Goal: Task Accomplishment & Management: Use online tool/utility

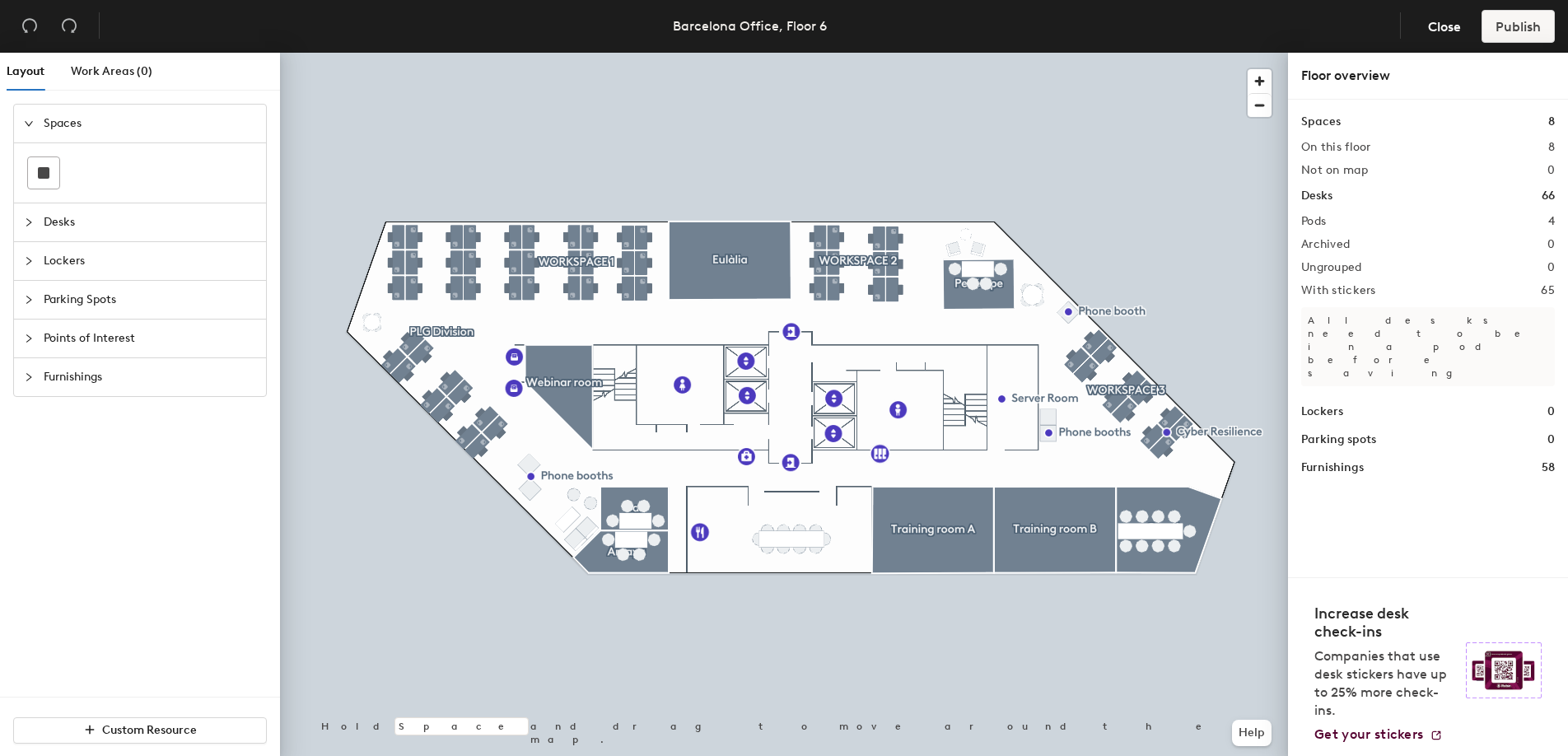
click at [586, 53] on div at bounding box center [783, 53] width 1008 height 0
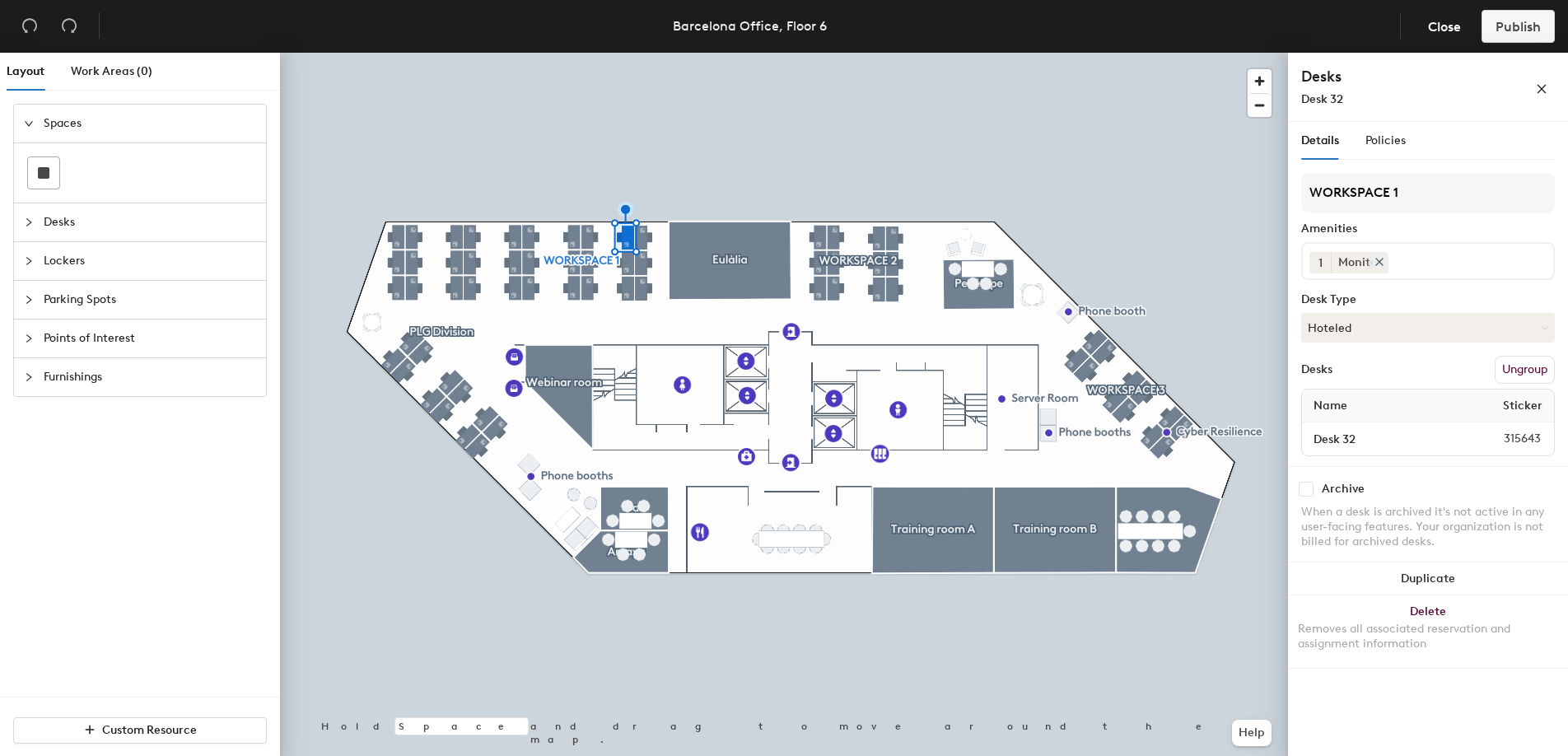
click at [1381, 262] on icon at bounding box center [1380, 262] width 12 height 12
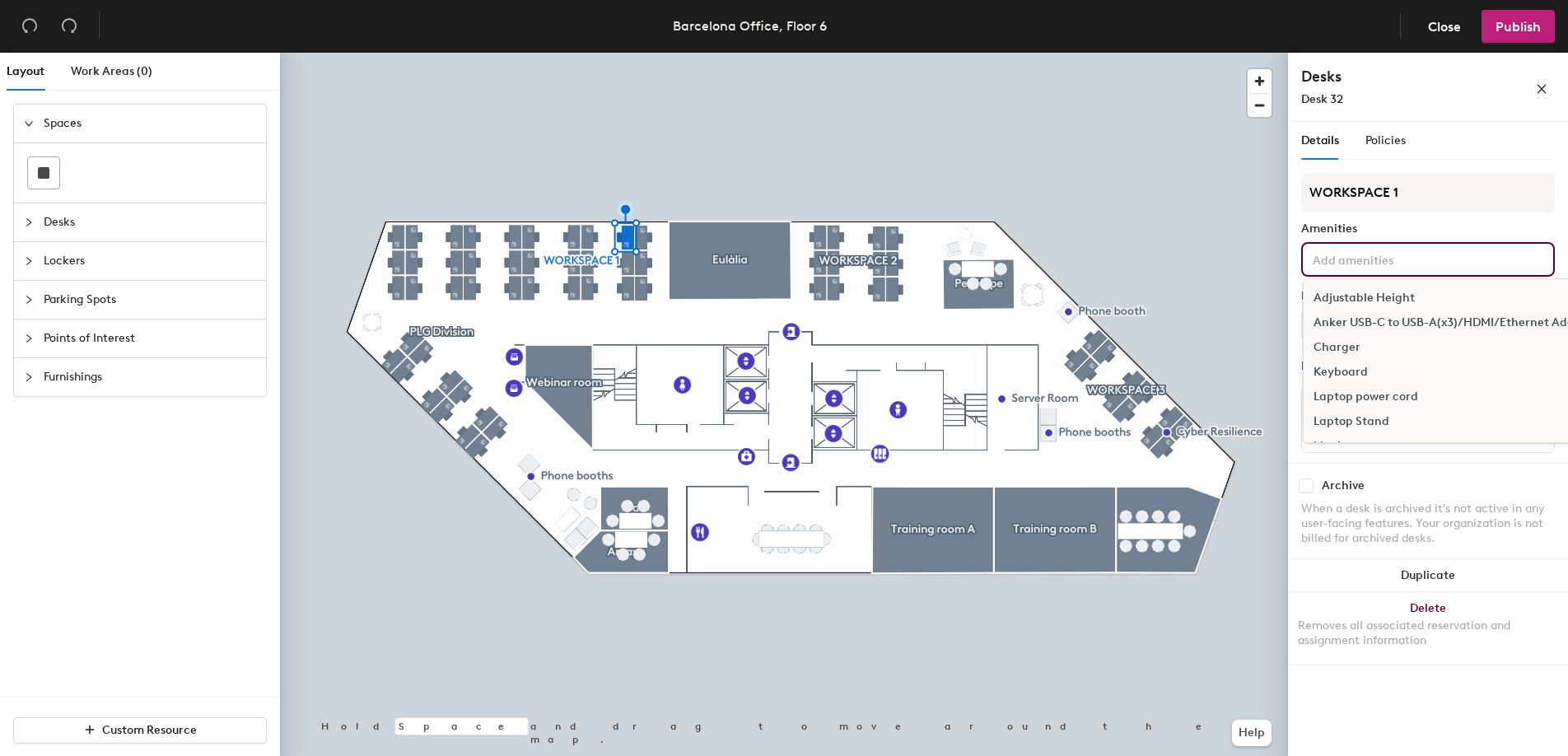
click at [1381, 262] on input at bounding box center [1384, 258] width 148 height 20
type input "moni"
click at [1360, 325] on div "Monitor 2K" at bounding box center [1428, 323] width 249 height 25
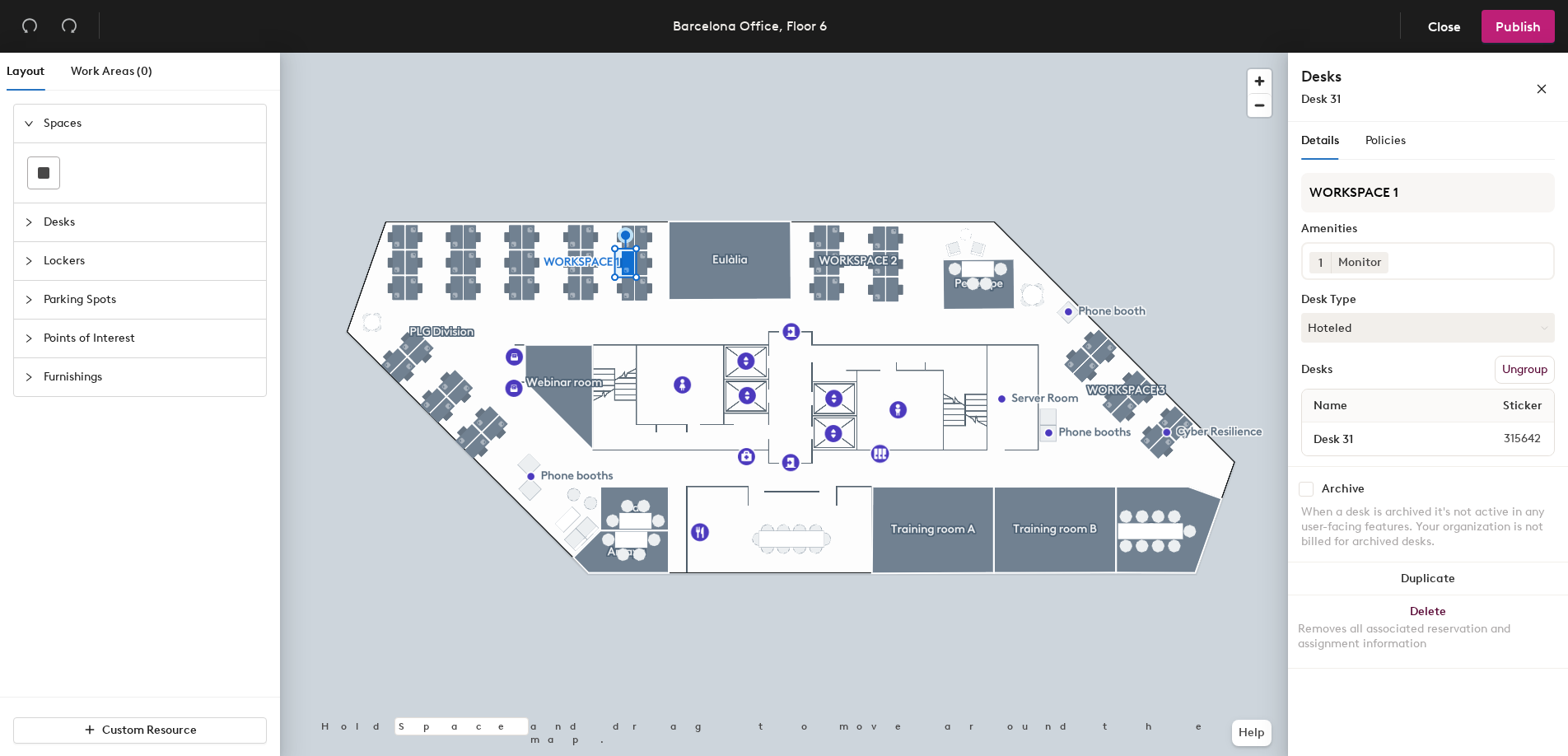
click at [1412, 256] on input at bounding box center [1466, 258] width 148 height 20
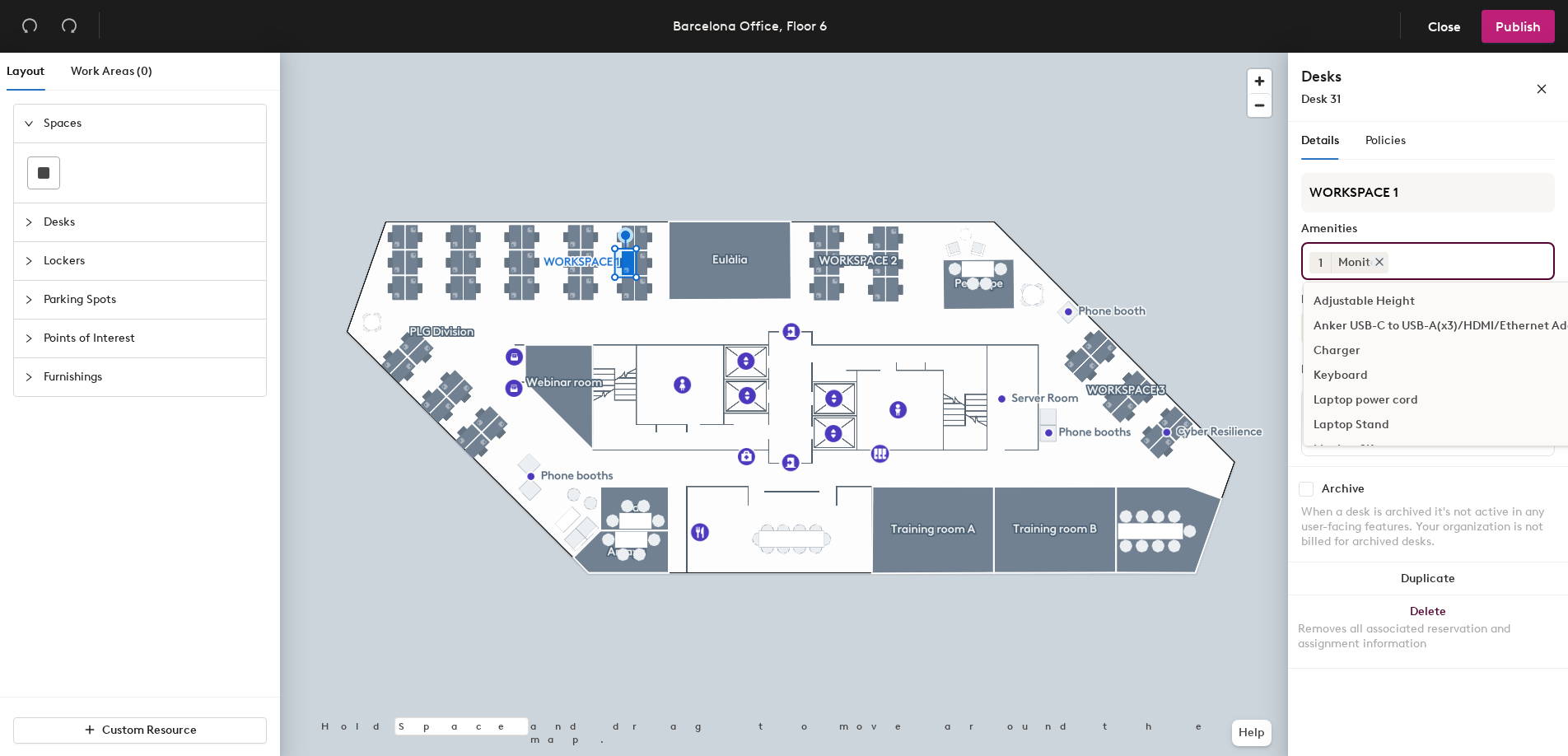
click at [1374, 262] on icon at bounding box center [1380, 262] width 12 height 12
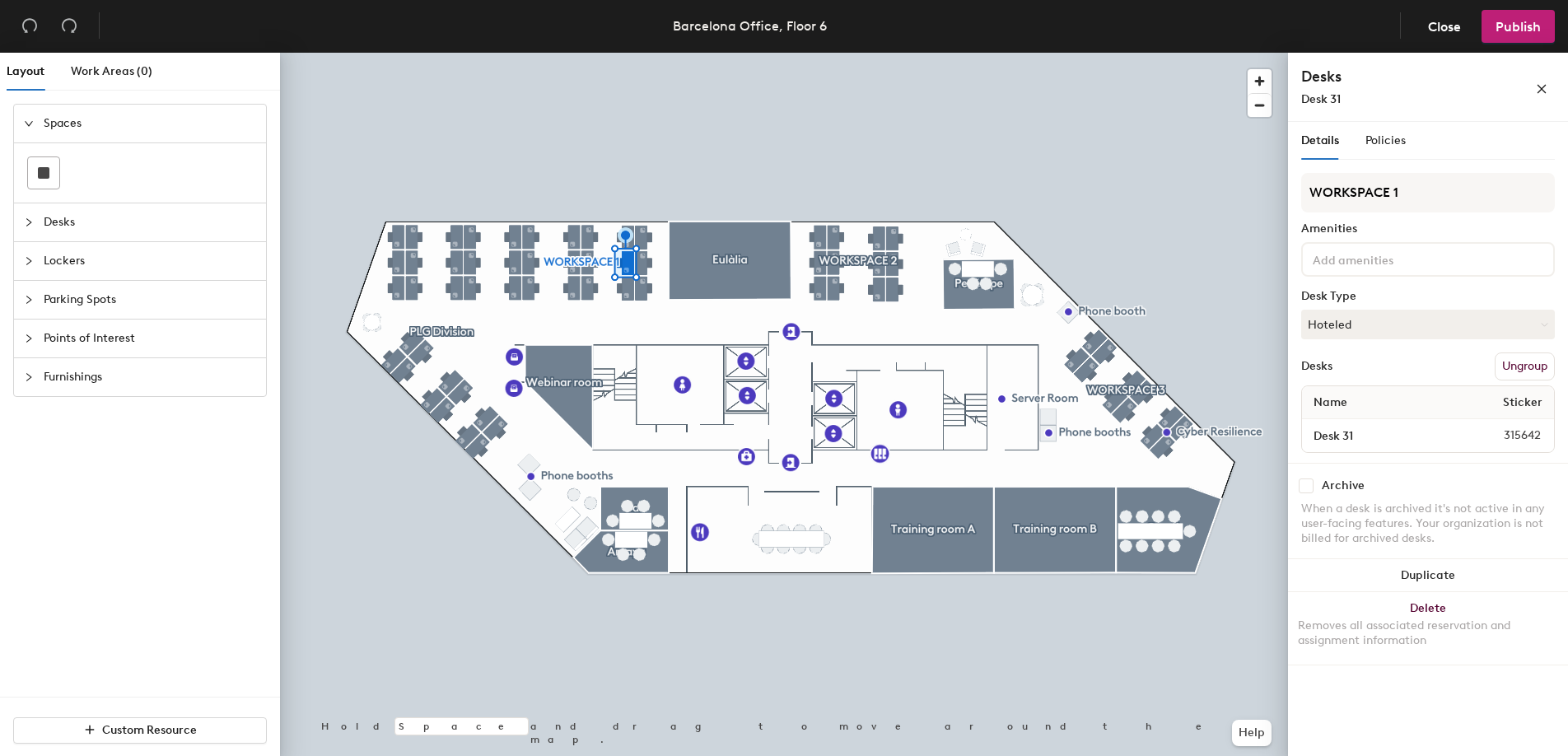
click at [1381, 262] on input at bounding box center [1384, 258] width 148 height 20
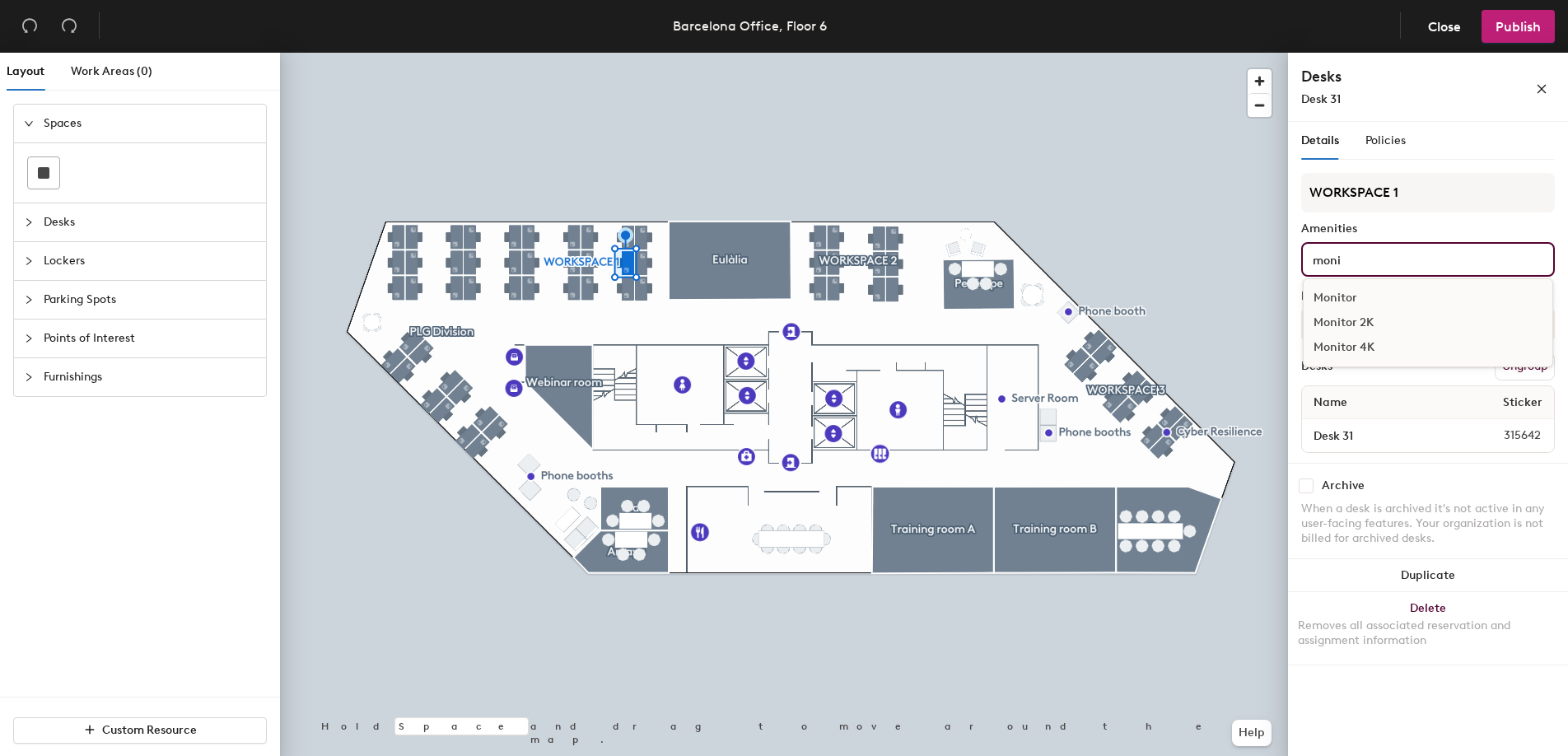
type input "moni"
click at [1347, 322] on div "Monitor 2K" at bounding box center [1428, 323] width 249 height 25
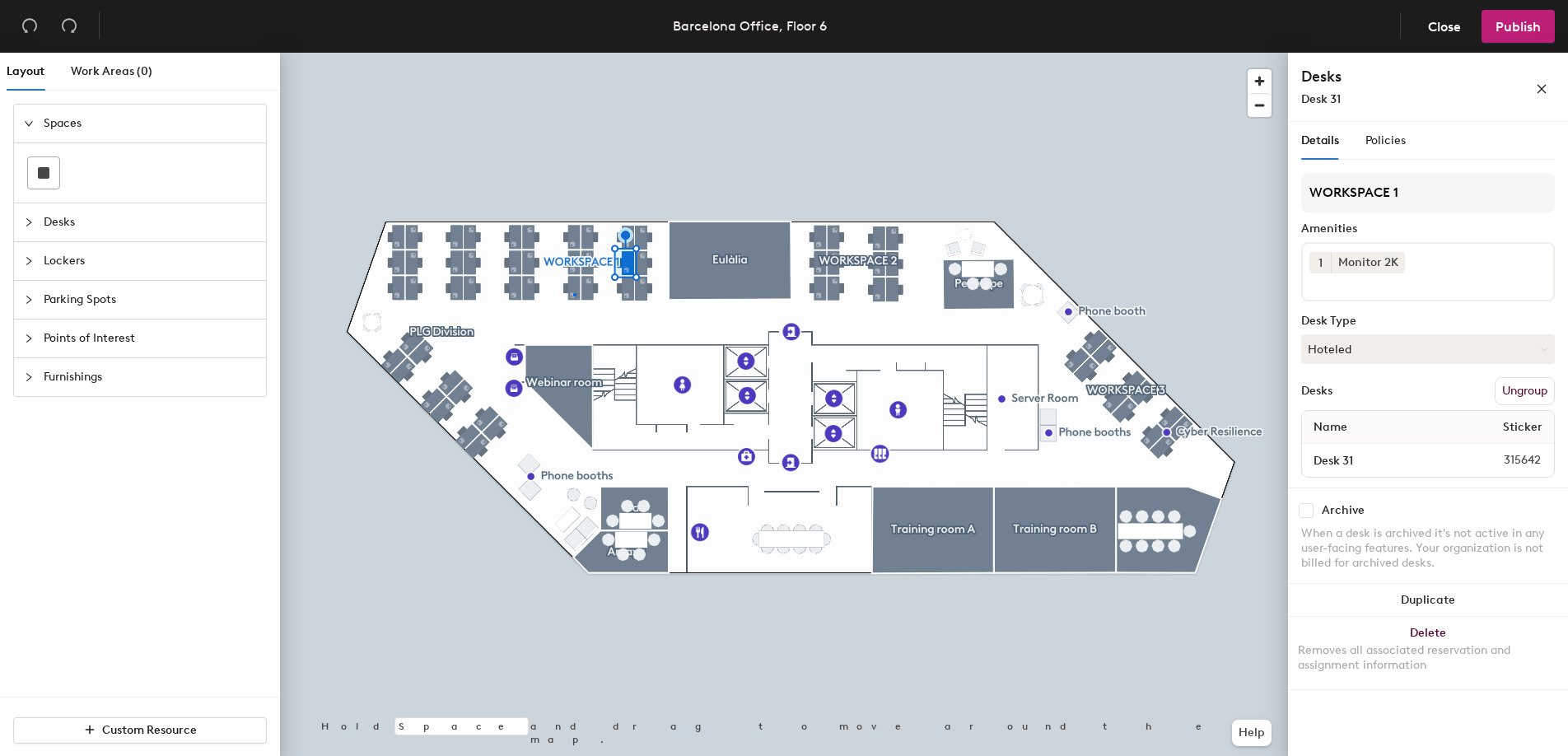
click at [574, 53] on div at bounding box center [783, 53] width 1008 height 0
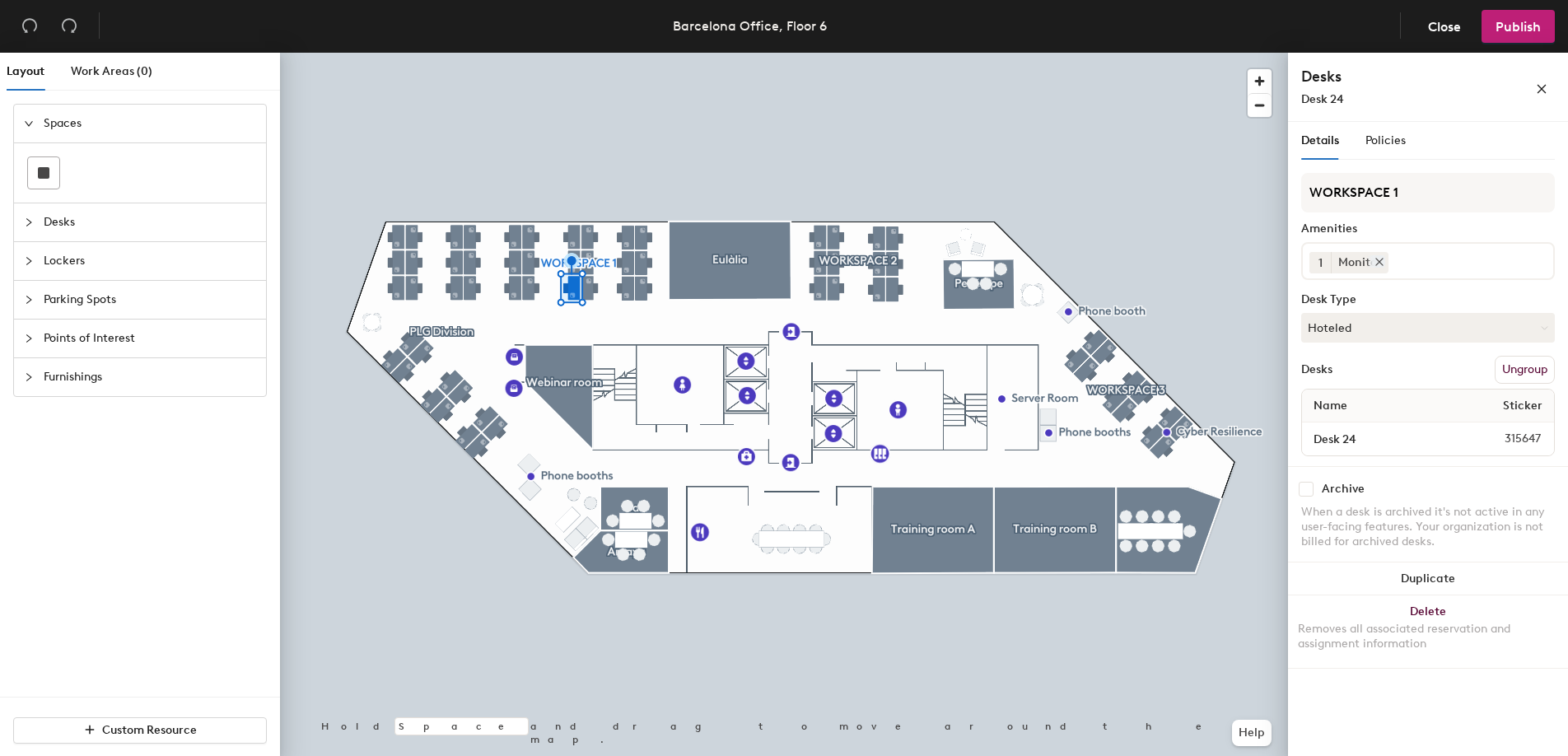
click at [1384, 260] on icon at bounding box center [1380, 262] width 12 height 12
click at [1384, 260] on input at bounding box center [1384, 258] width 148 height 20
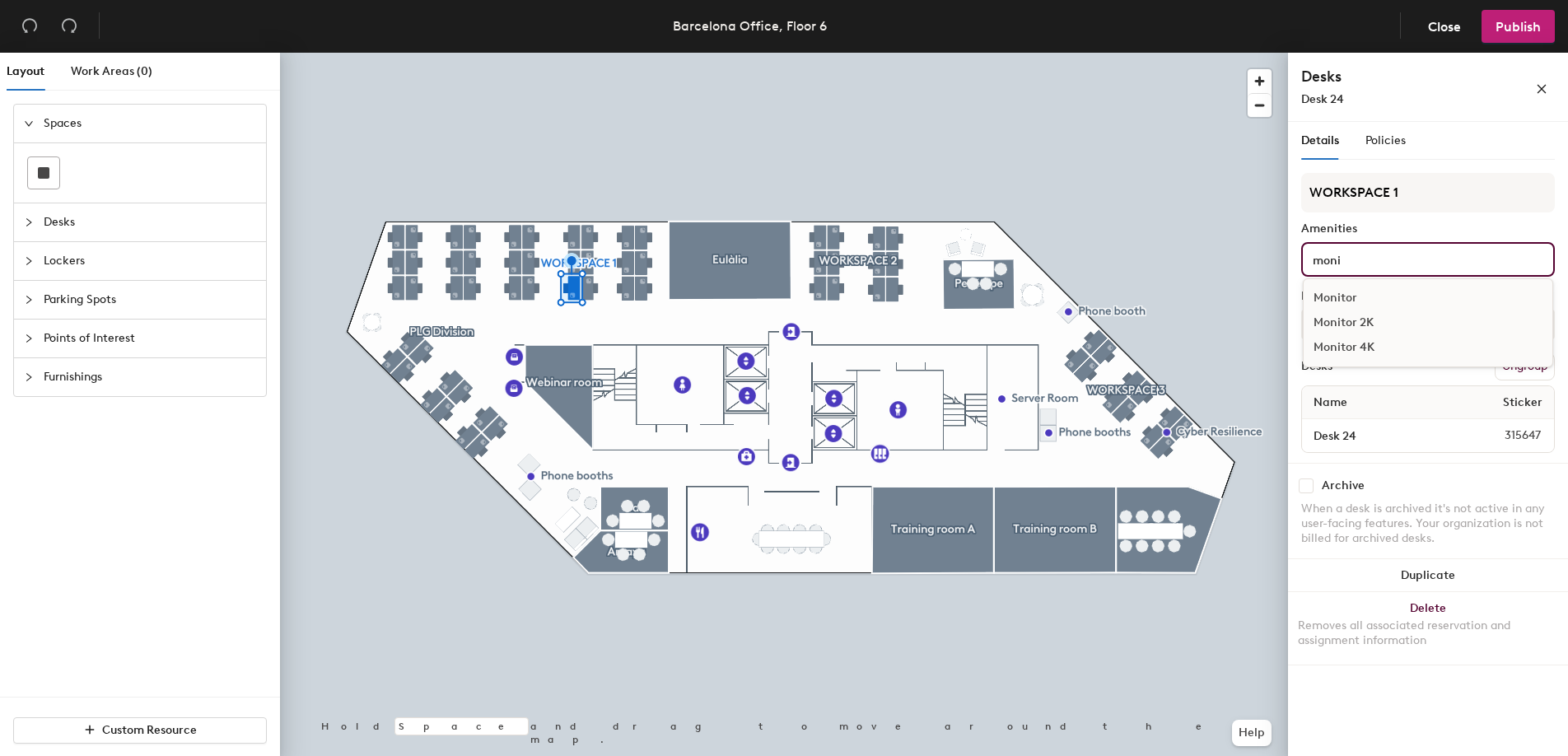
type input "moni"
click at [1375, 321] on div "Monitor 2K" at bounding box center [1428, 323] width 249 height 25
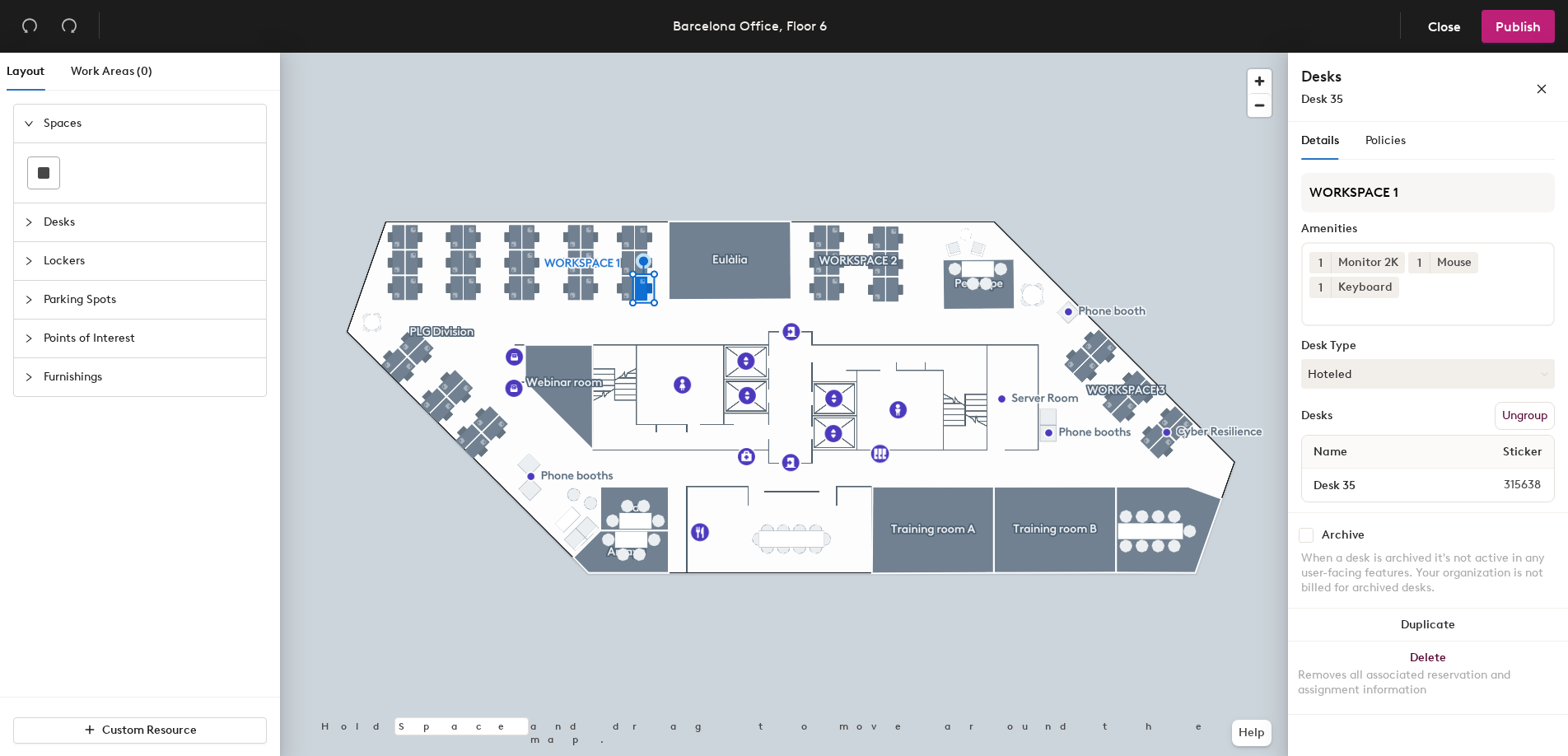
click at [641, 53] on div at bounding box center [783, 53] width 1008 height 0
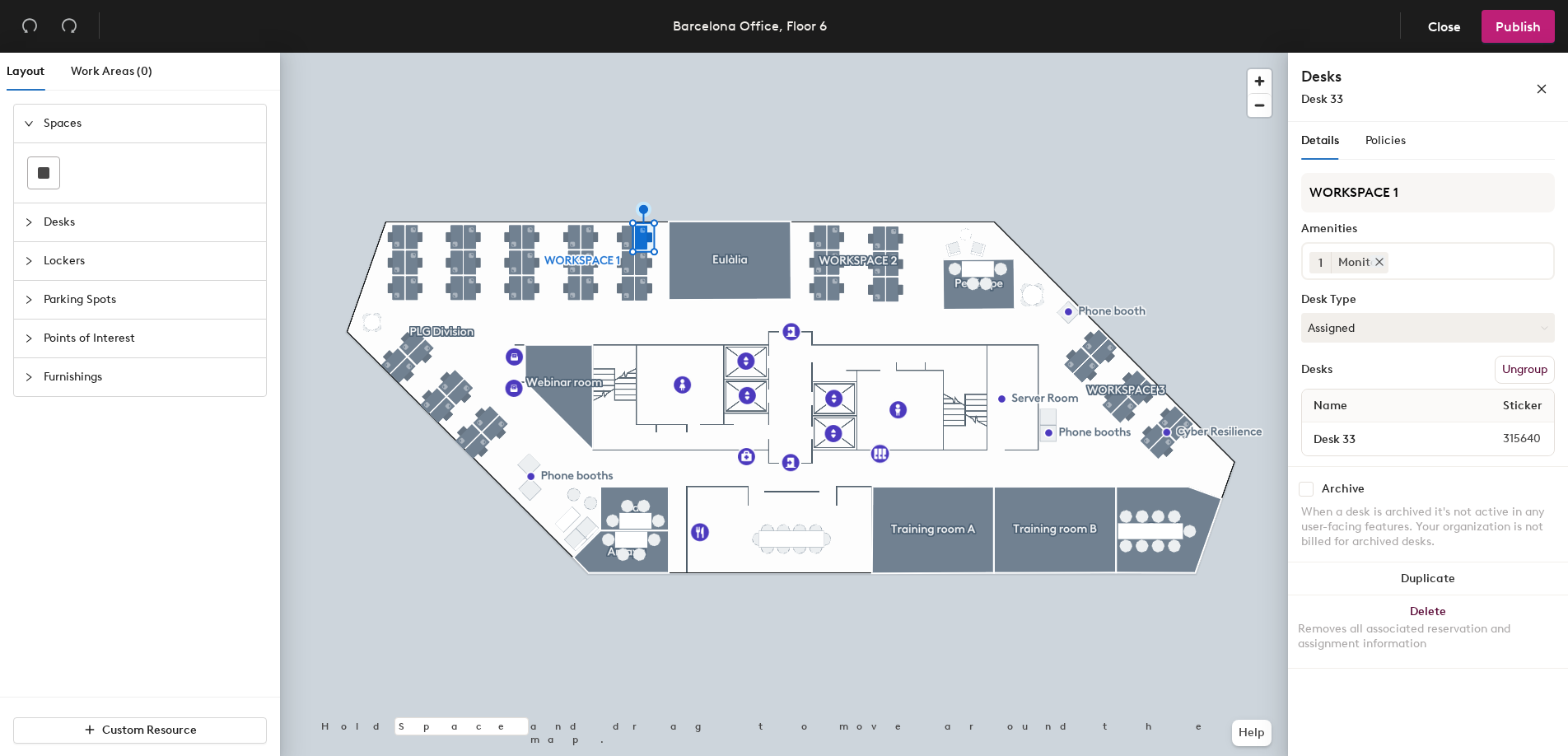
click at [1377, 263] on icon at bounding box center [1380, 262] width 12 height 12
click at [1377, 263] on input at bounding box center [1384, 258] width 148 height 20
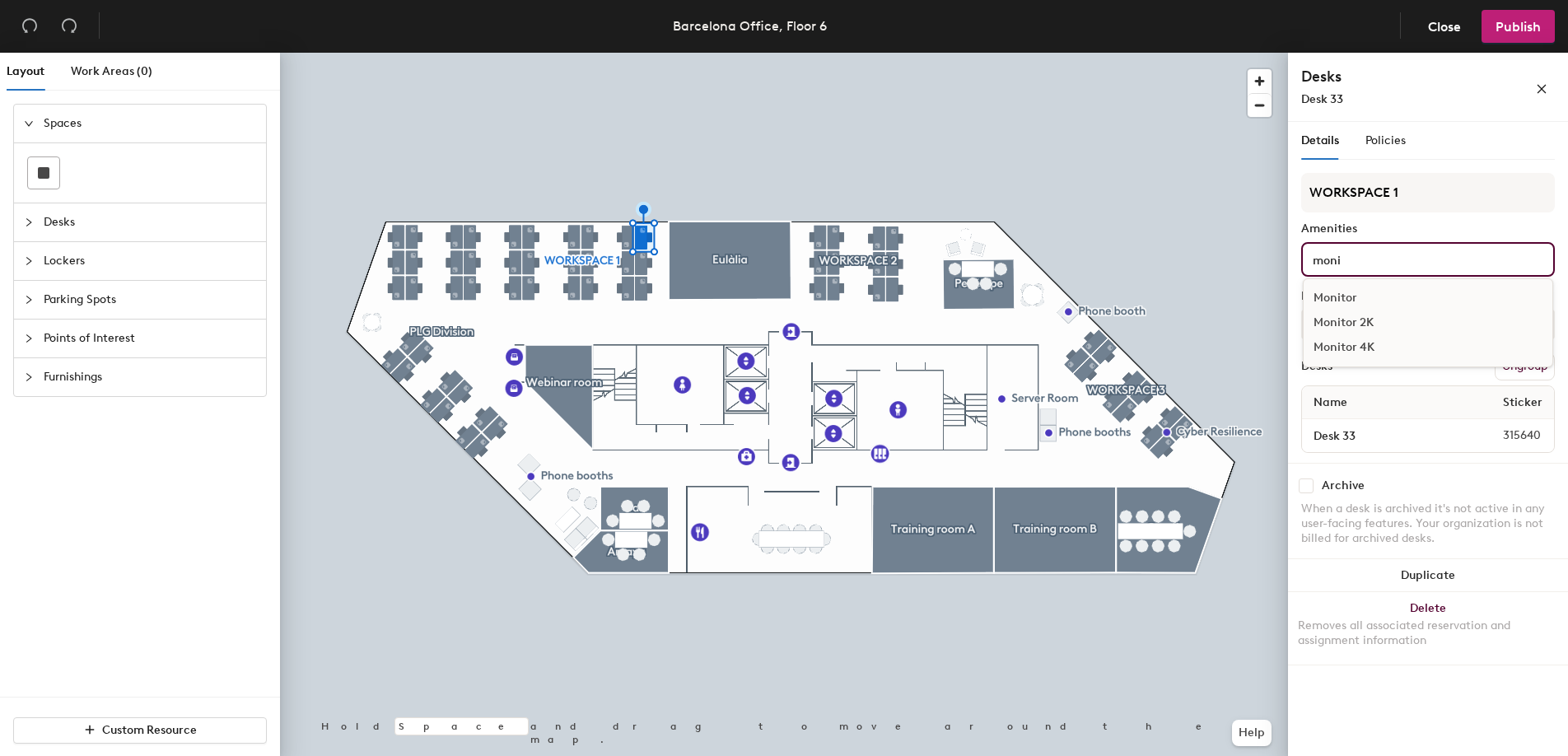
type input "moni"
click at [1362, 326] on div "Monitor 2K" at bounding box center [1428, 323] width 249 height 25
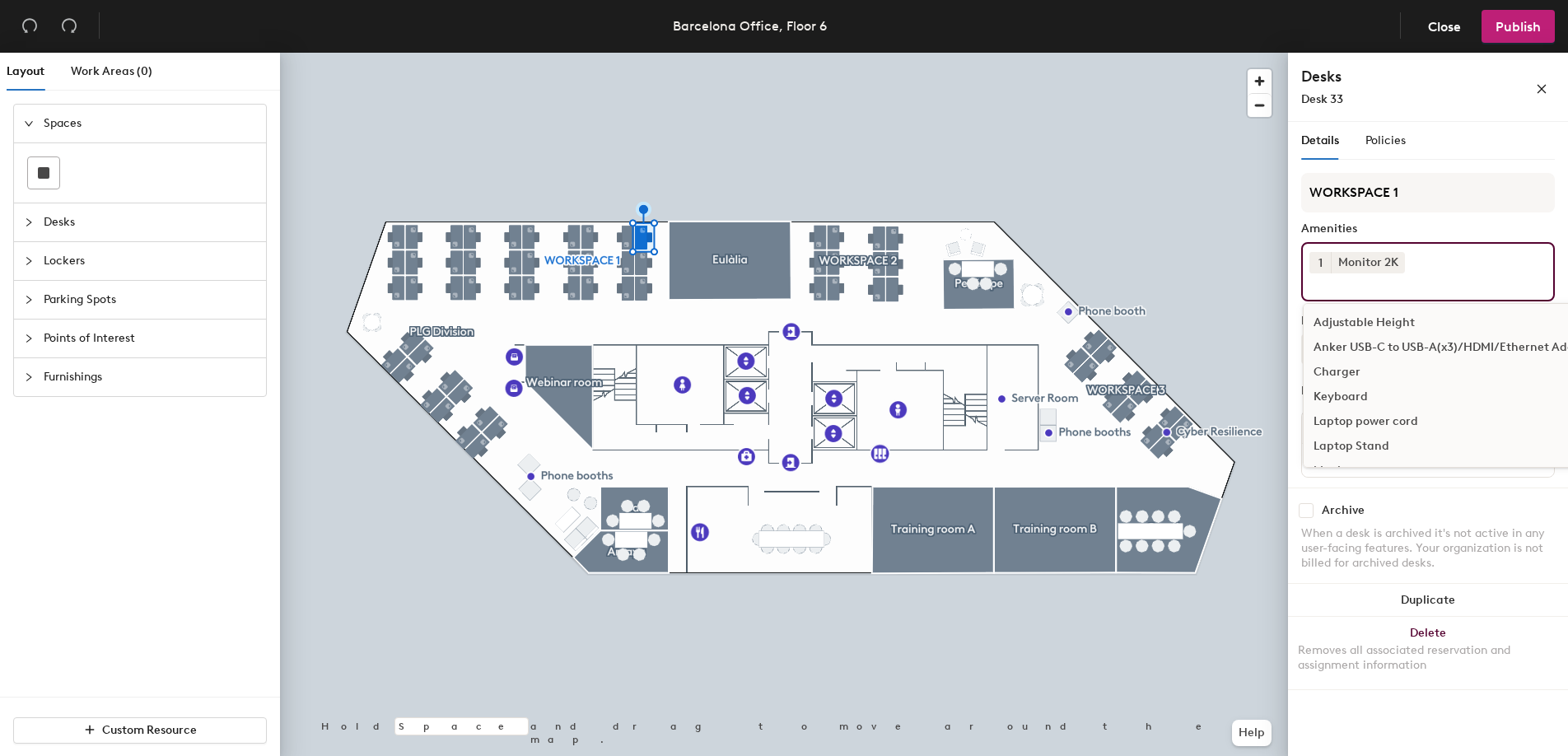
click at [1392, 228] on div "Amenities" at bounding box center [1428, 229] width 254 height 13
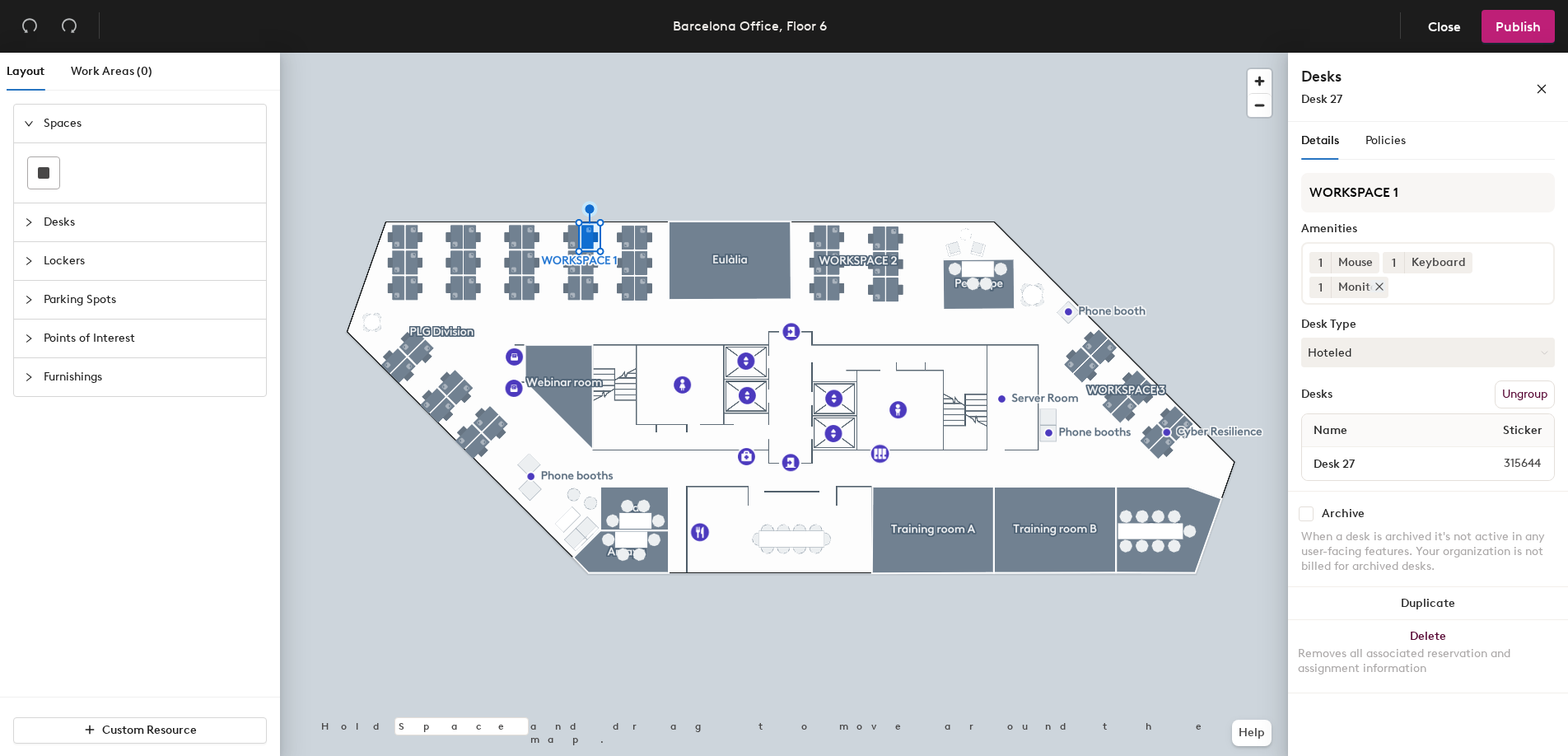
click at [1381, 285] on icon at bounding box center [1380, 286] width 12 height 12
click at [1391, 287] on input at bounding box center [1384, 283] width 148 height 20
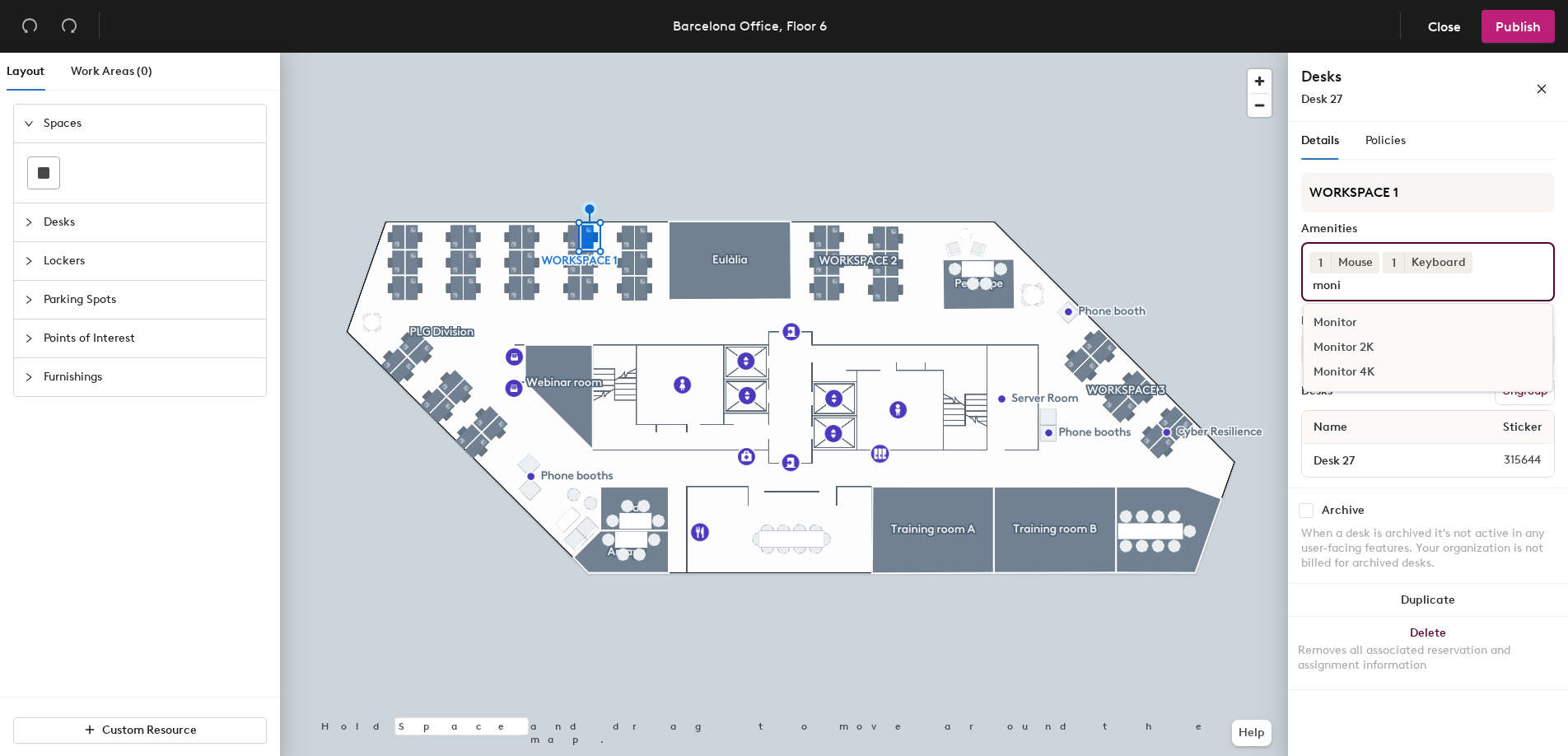
type input "moni"
click at [1360, 349] on div "Monitor 2K" at bounding box center [1428, 348] width 249 height 25
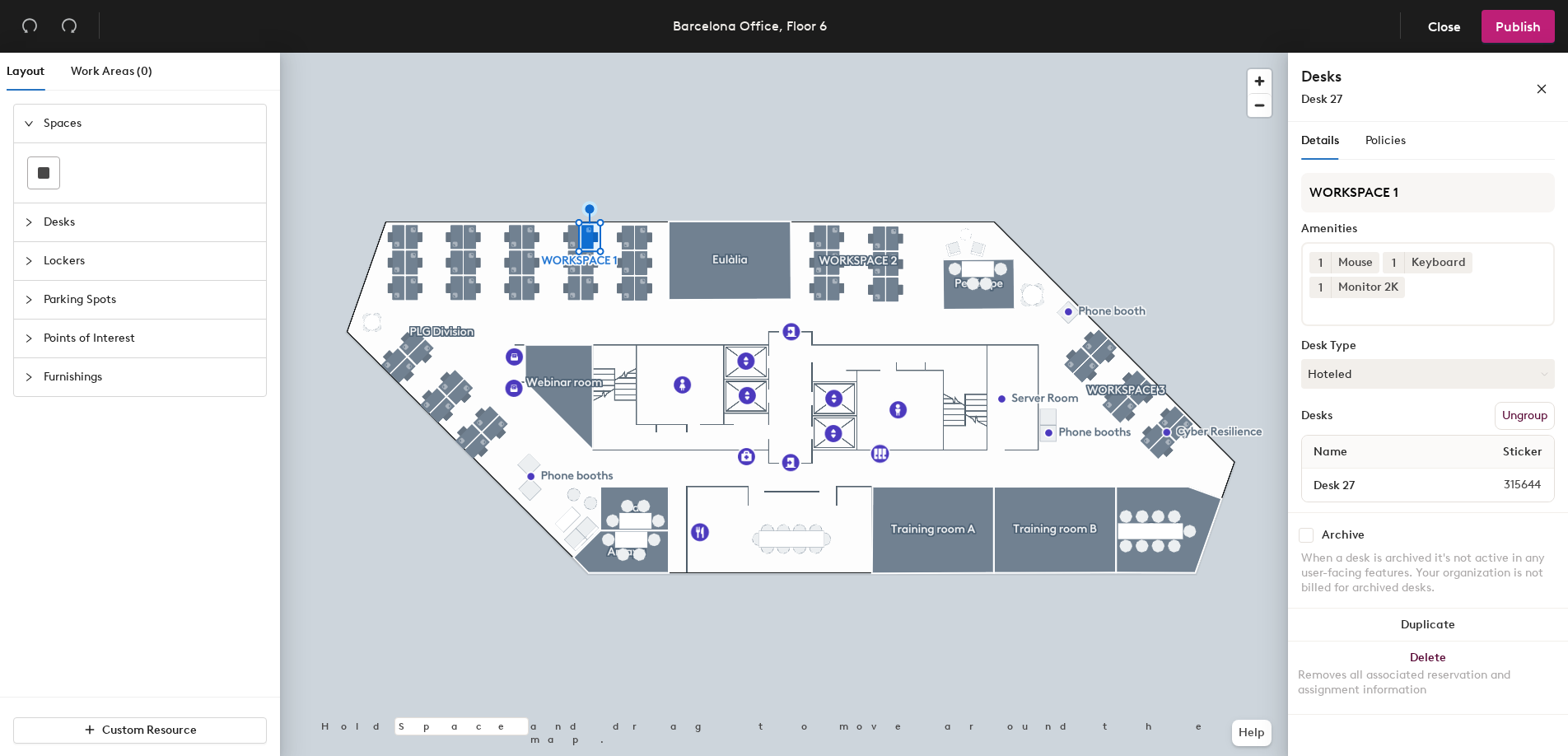
click at [1460, 226] on div "Amenities" at bounding box center [1428, 229] width 254 height 13
click at [1371, 258] on icon at bounding box center [1370, 262] width 12 height 12
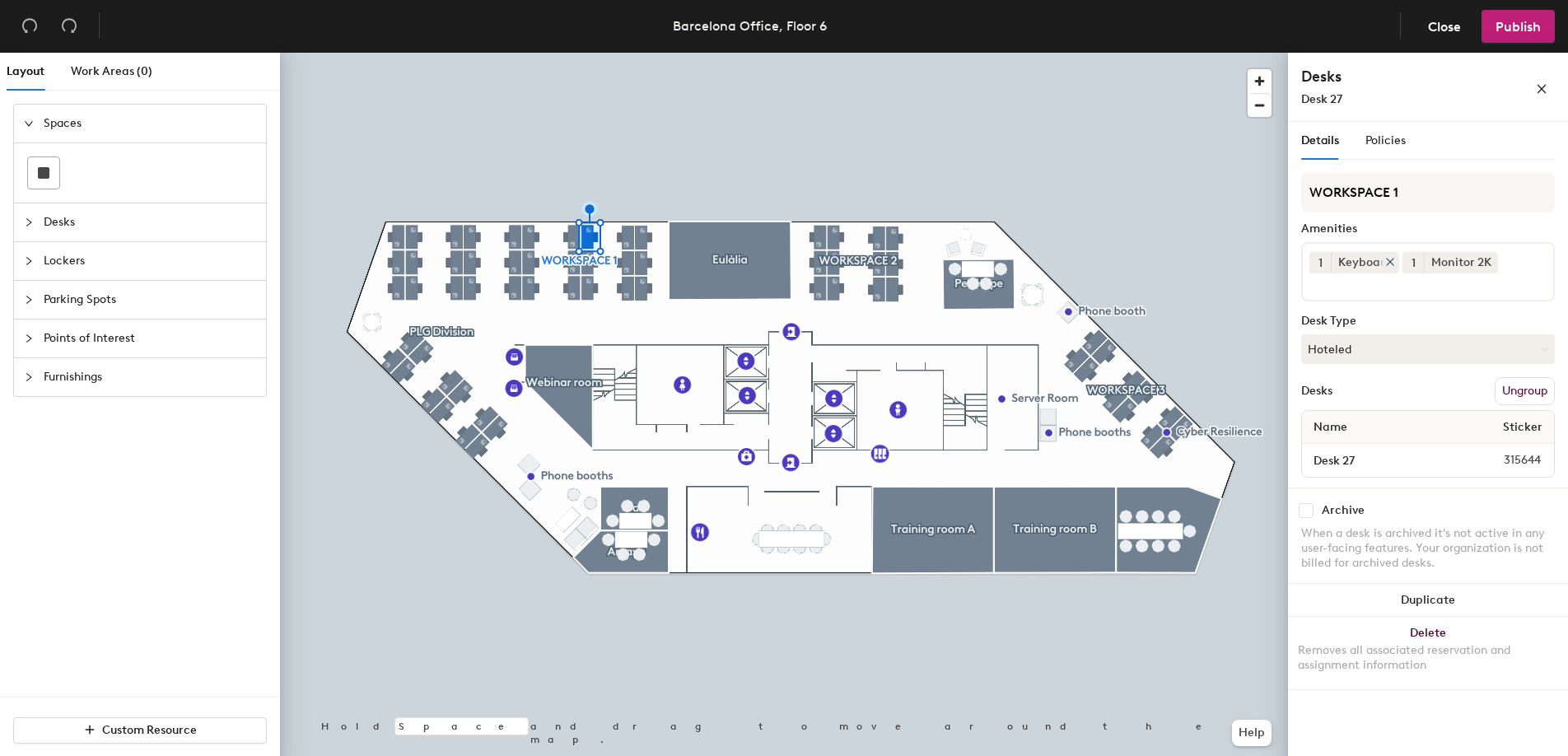
click at [1391, 261] on icon at bounding box center [1390, 262] width 12 height 12
click at [1439, 277] on input at bounding box center [1384, 283] width 148 height 20
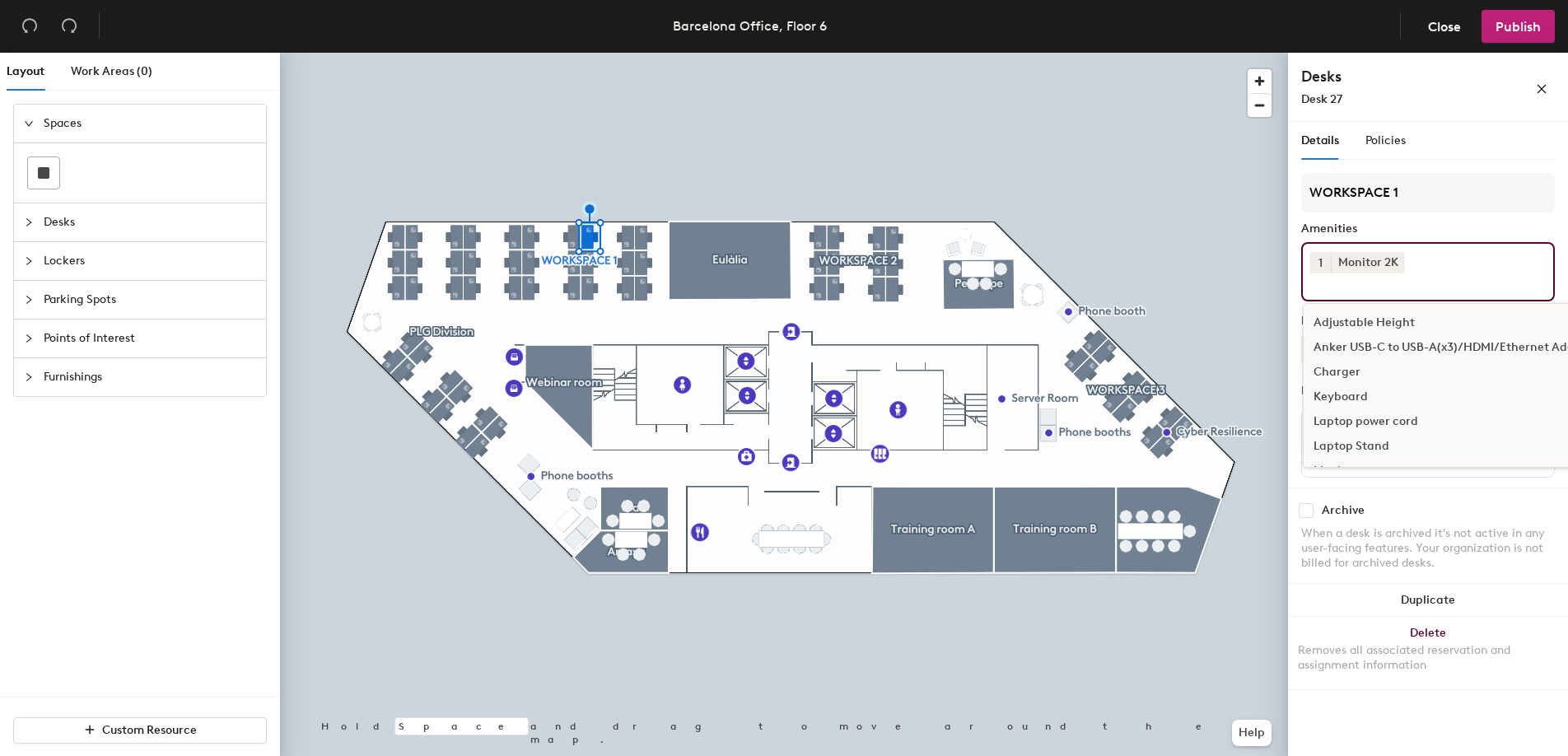
click at [1434, 220] on div "WORKSPACE 1 Amenities 1 Monitor 2K Adjustable Height Anker USB-C to USB-A(x3)/H…" at bounding box center [1428, 329] width 254 height 314
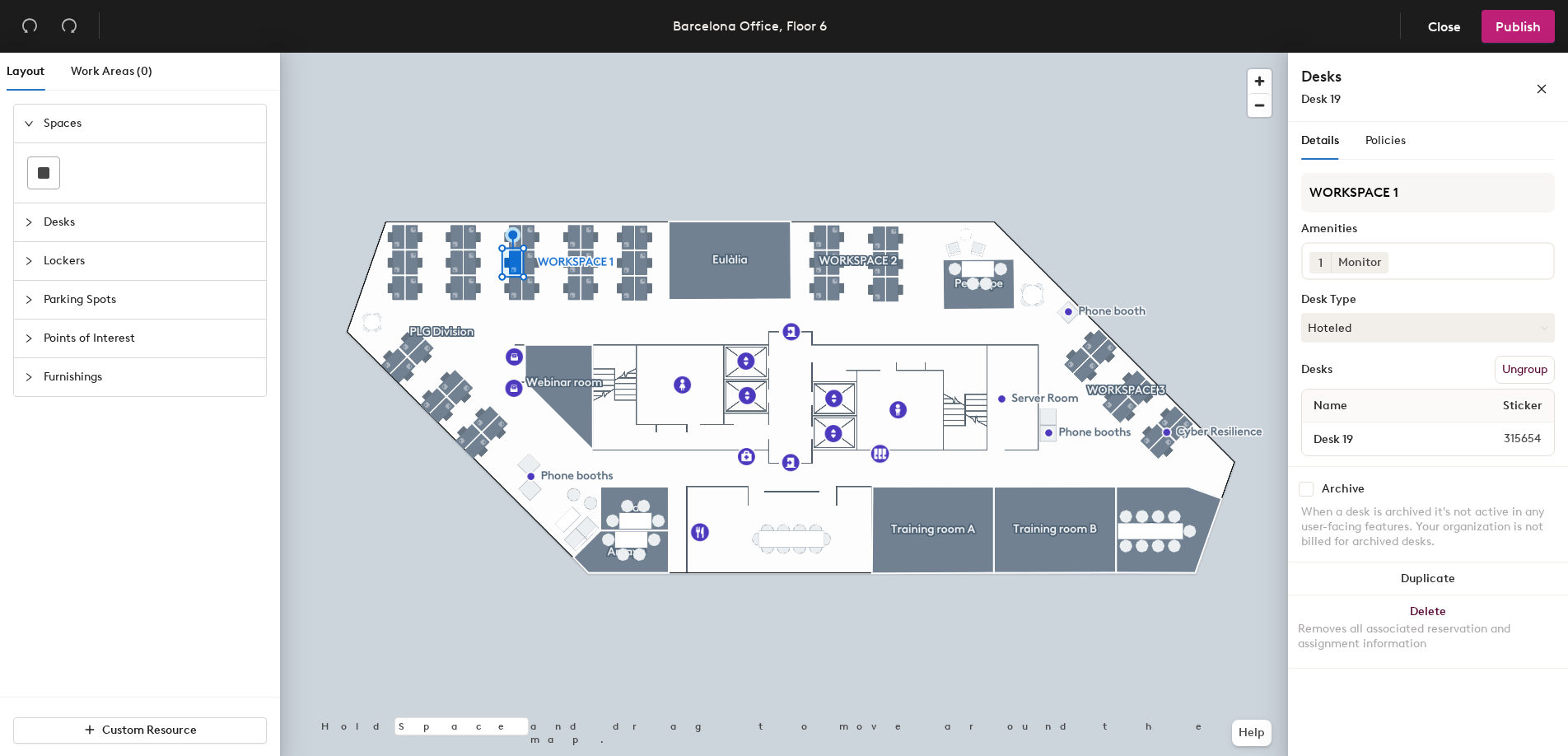
click at [475, 53] on div at bounding box center [783, 53] width 1008 height 0
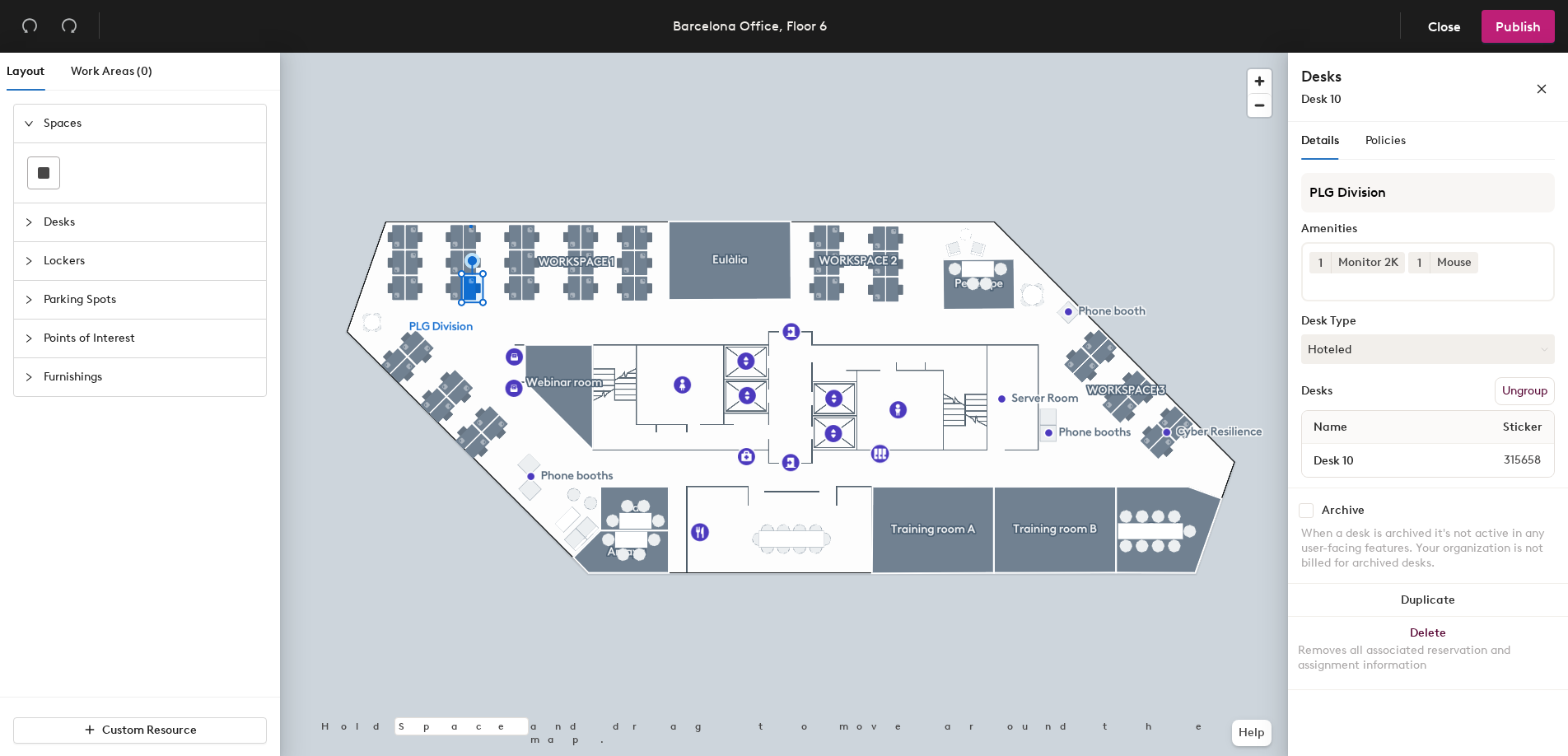
click at [470, 53] on div at bounding box center [783, 53] width 1008 height 0
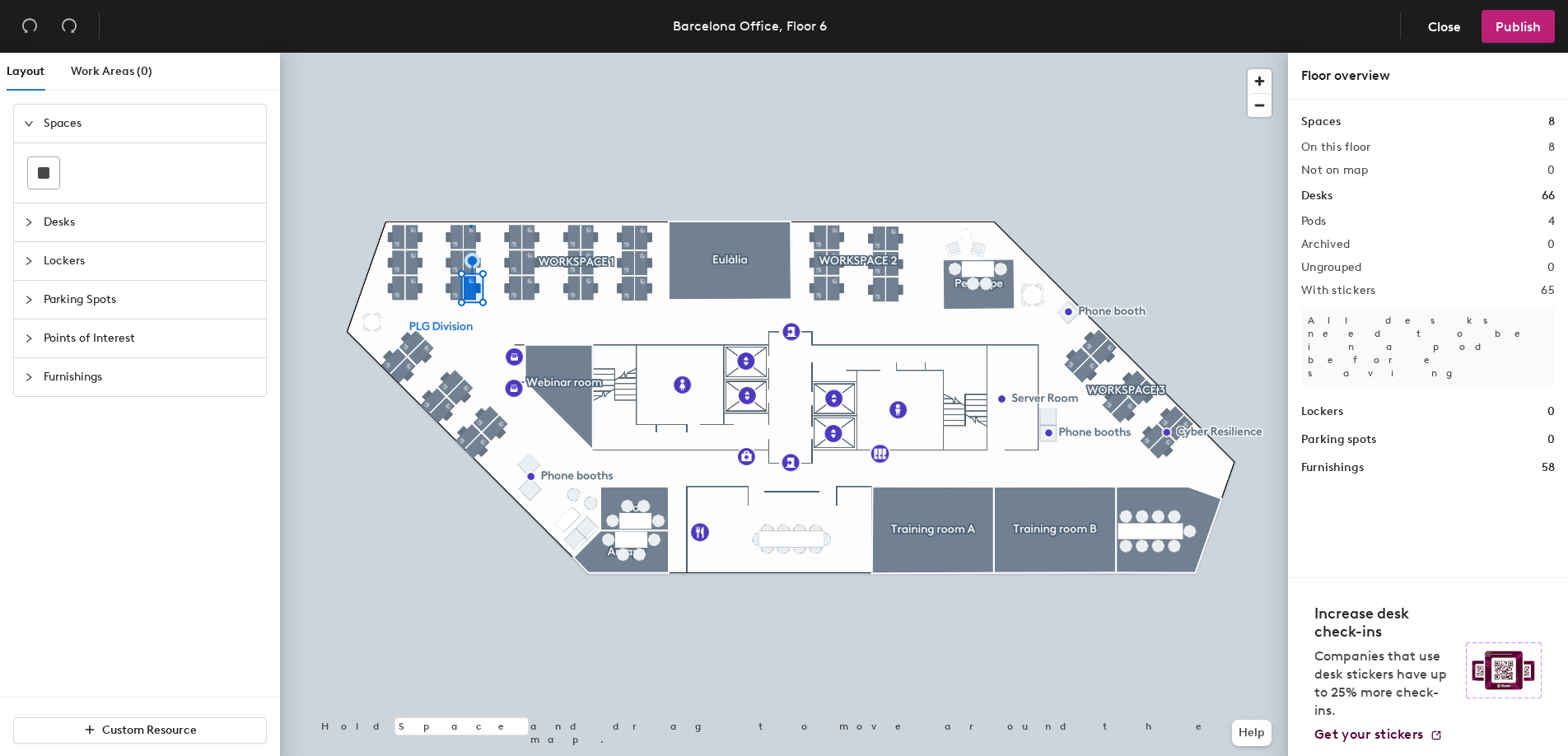
click at [470, 225] on div at bounding box center [471, 226] width 3 height 3
click at [470, 53] on div at bounding box center [783, 53] width 1008 height 0
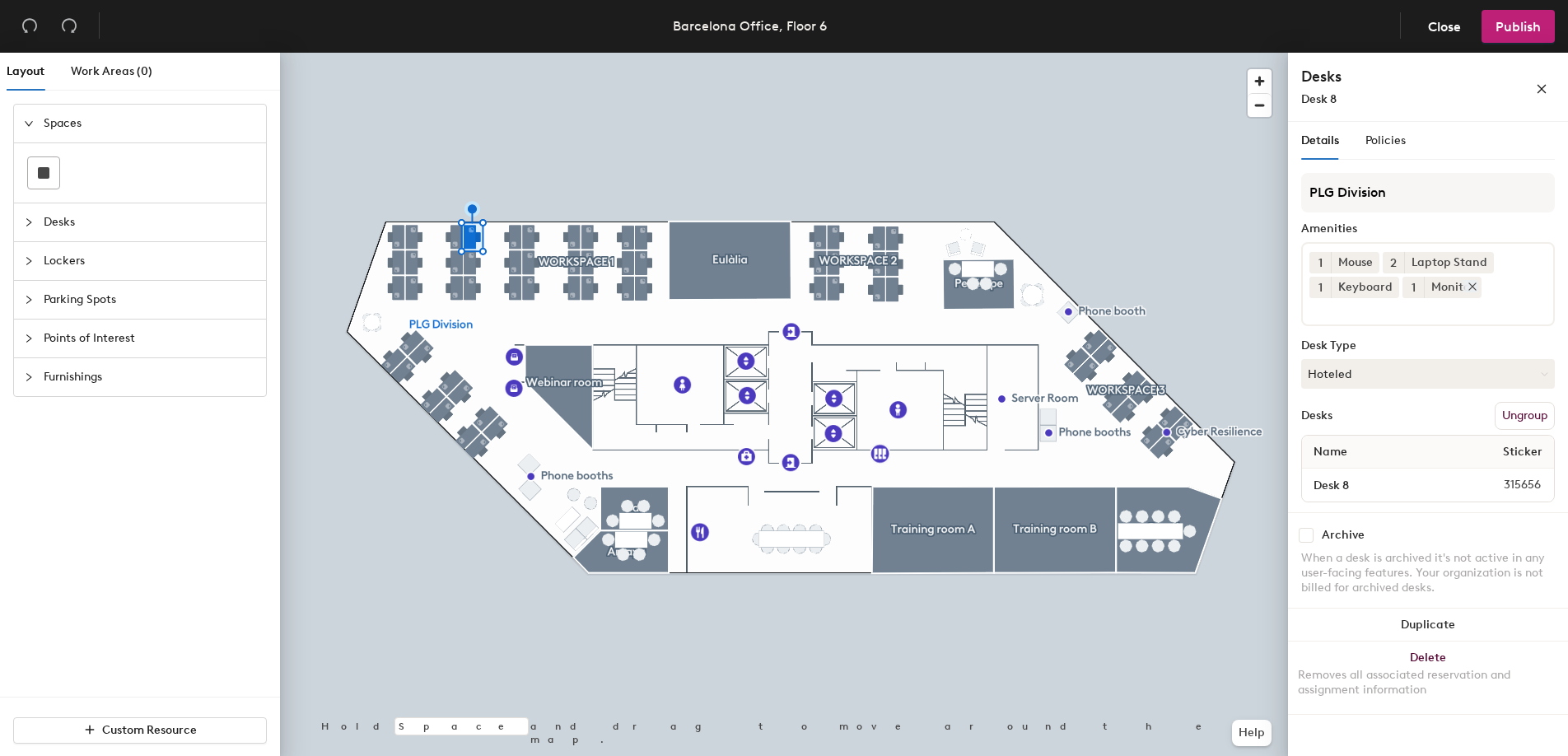
click at [1469, 286] on icon at bounding box center [1472, 286] width 7 height 7
click at [1453, 296] on div "1 Mouse 2 Laptop Stand 1 Keyboard" at bounding box center [1428, 283] width 254 height 84
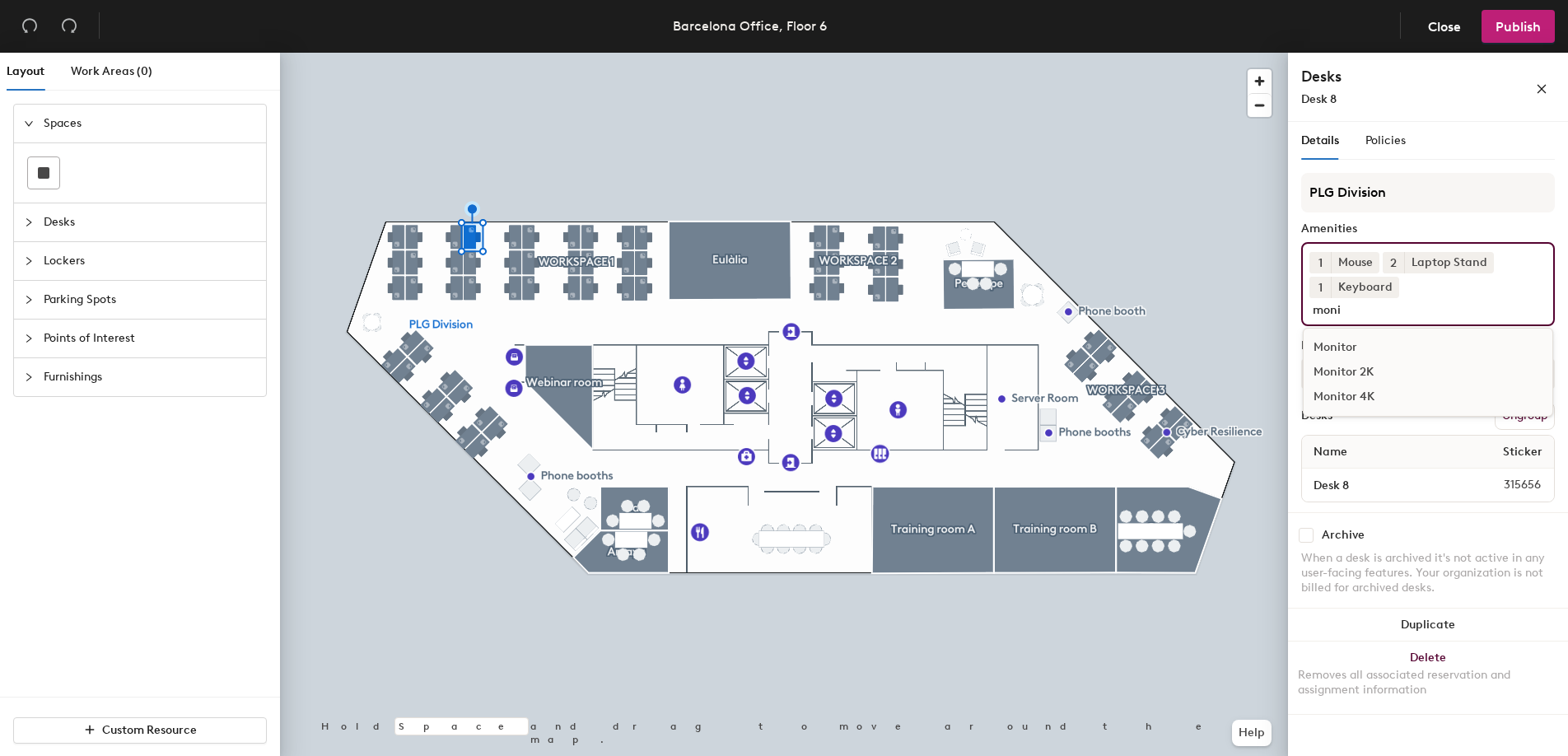
type input "moni"
click at [1380, 360] on div "Monitor 2K" at bounding box center [1428, 373] width 249 height 25
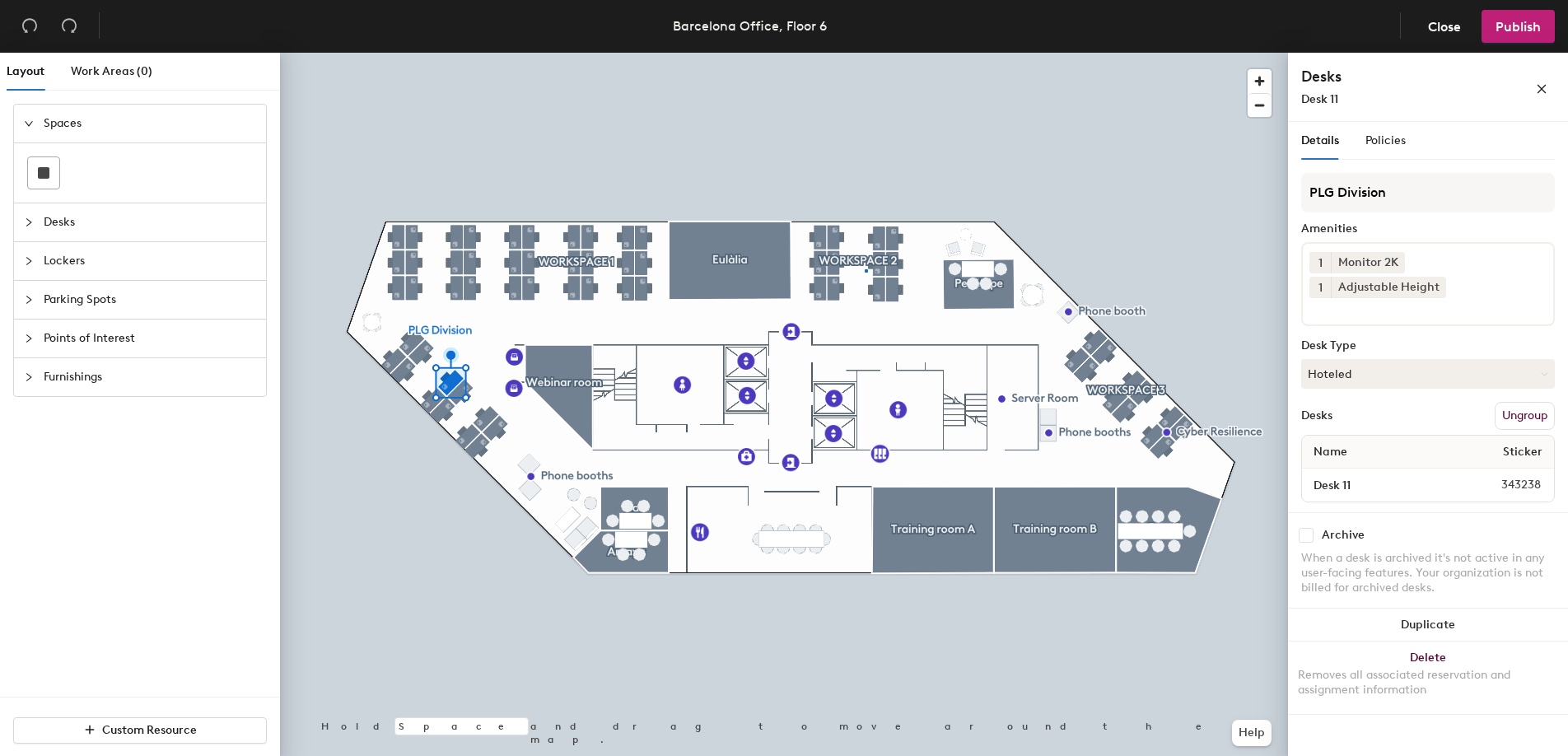
click at [865, 53] on div at bounding box center [783, 53] width 1008 height 0
click at [908, 53] on div at bounding box center [783, 53] width 1008 height 0
click at [908, 240] on div at bounding box center [909, 241] width 3 height 3
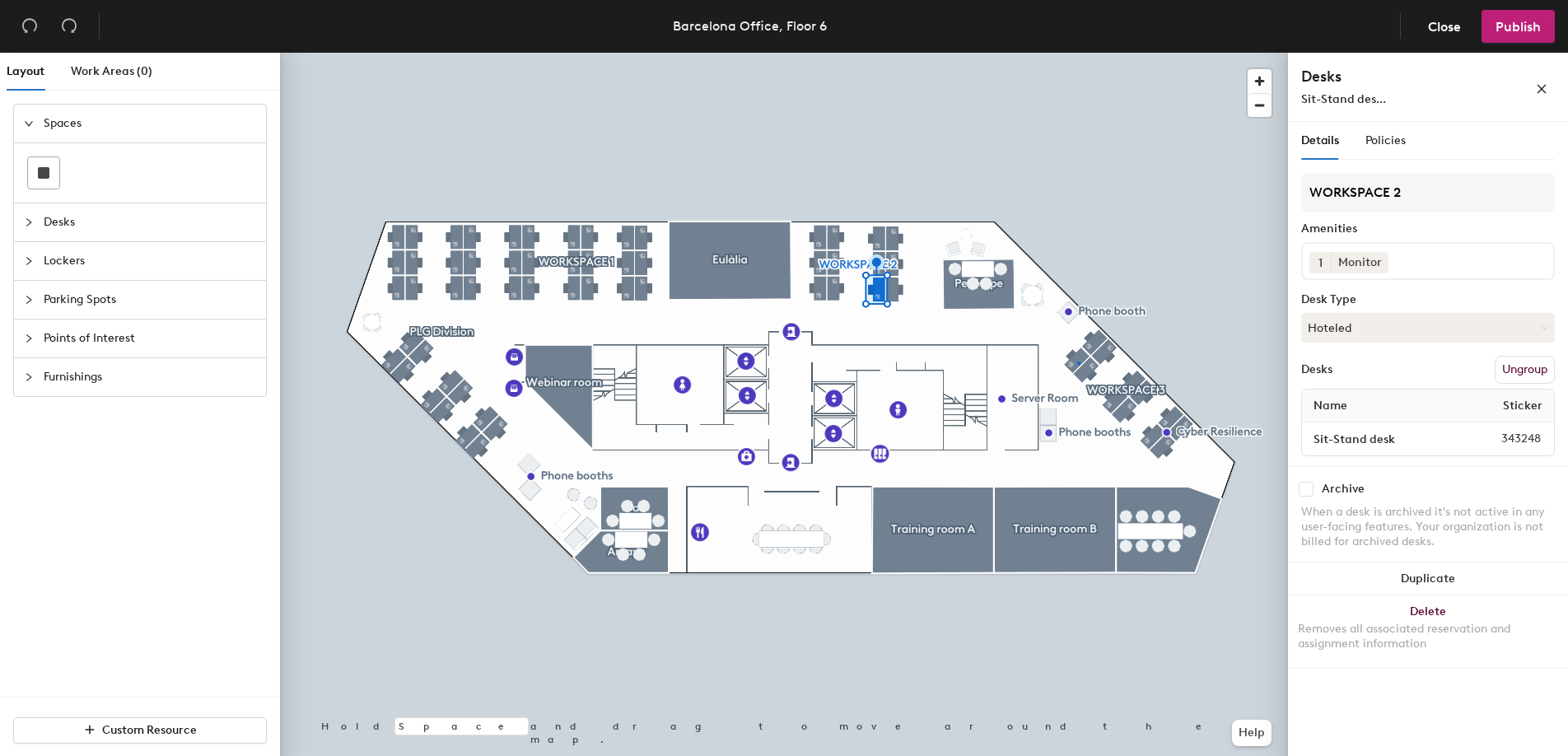
click at [1078, 53] on div at bounding box center [783, 53] width 1008 height 0
click at [834, 53] on div at bounding box center [783, 53] width 1008 height 0
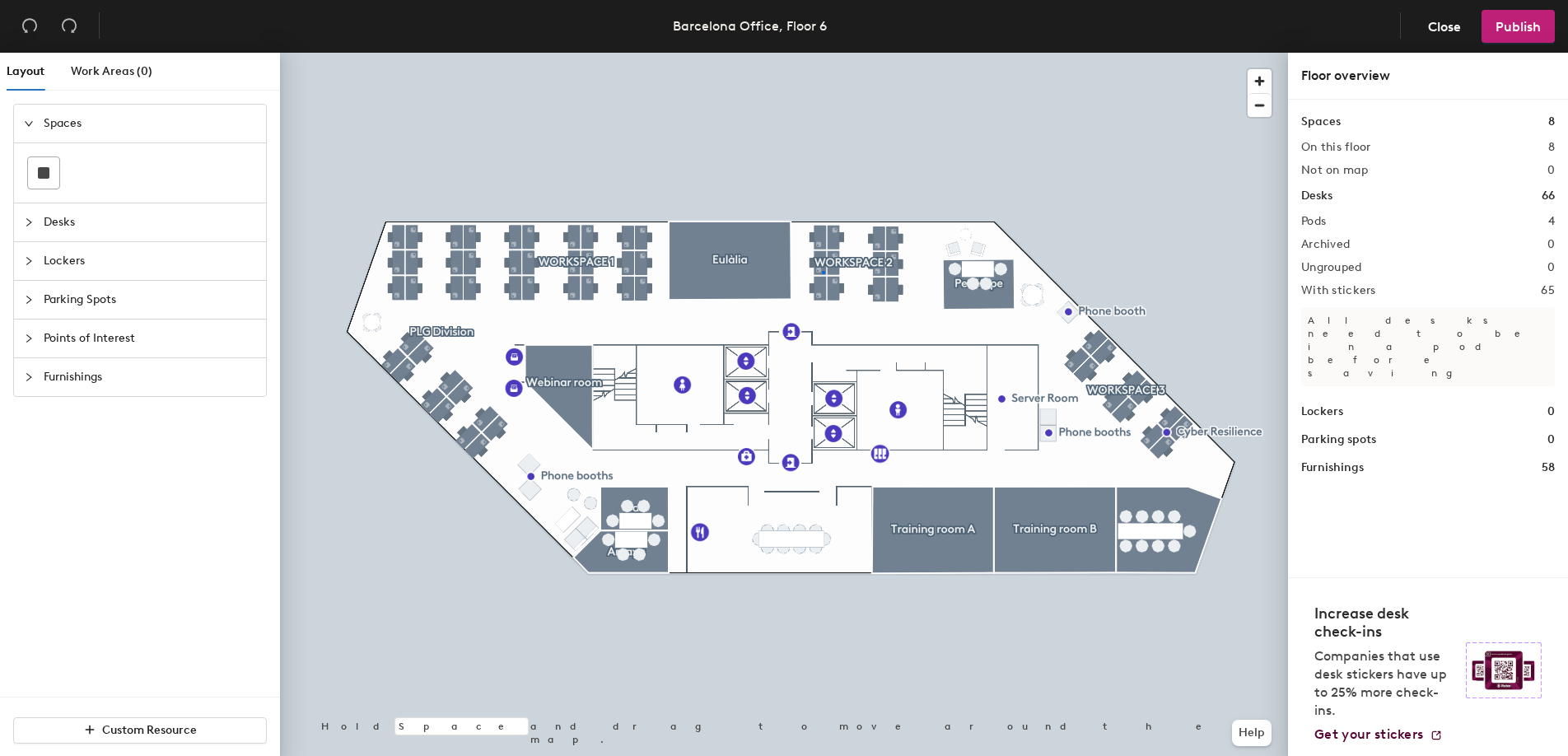
click at [821, 53] on div at bounding box center [783, 53] width 1008 height 0
click at [816, 53] on div at bounding box center [783, 53] width 1008 height 0
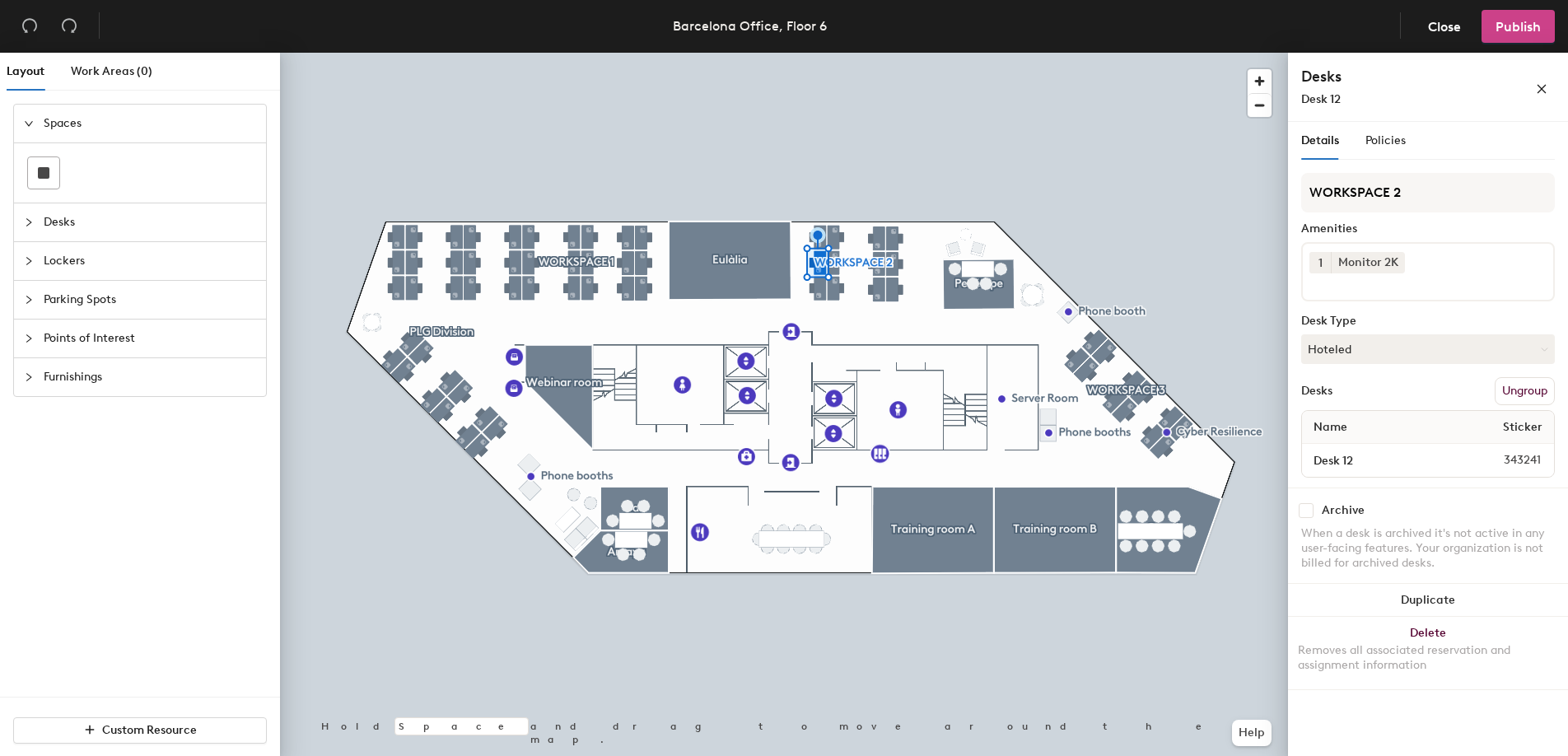
click at [1515, 26] on span "Publish" at bounding box center [1518, 27] width 45 height 15
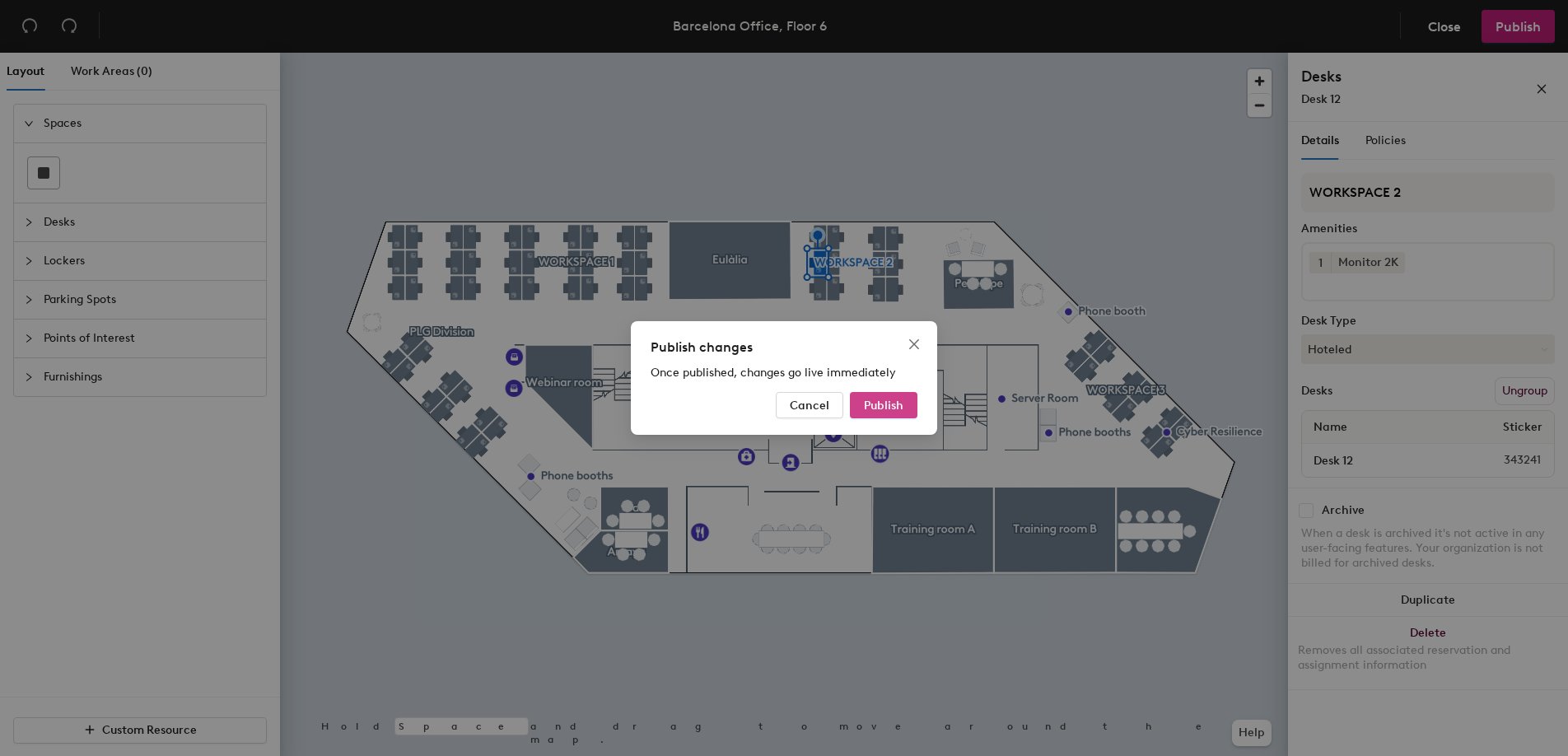
click at [888, 413] on button "Publish" at bounding box center [884, 404] width 67 height 26
